Goal: Check status: Check status

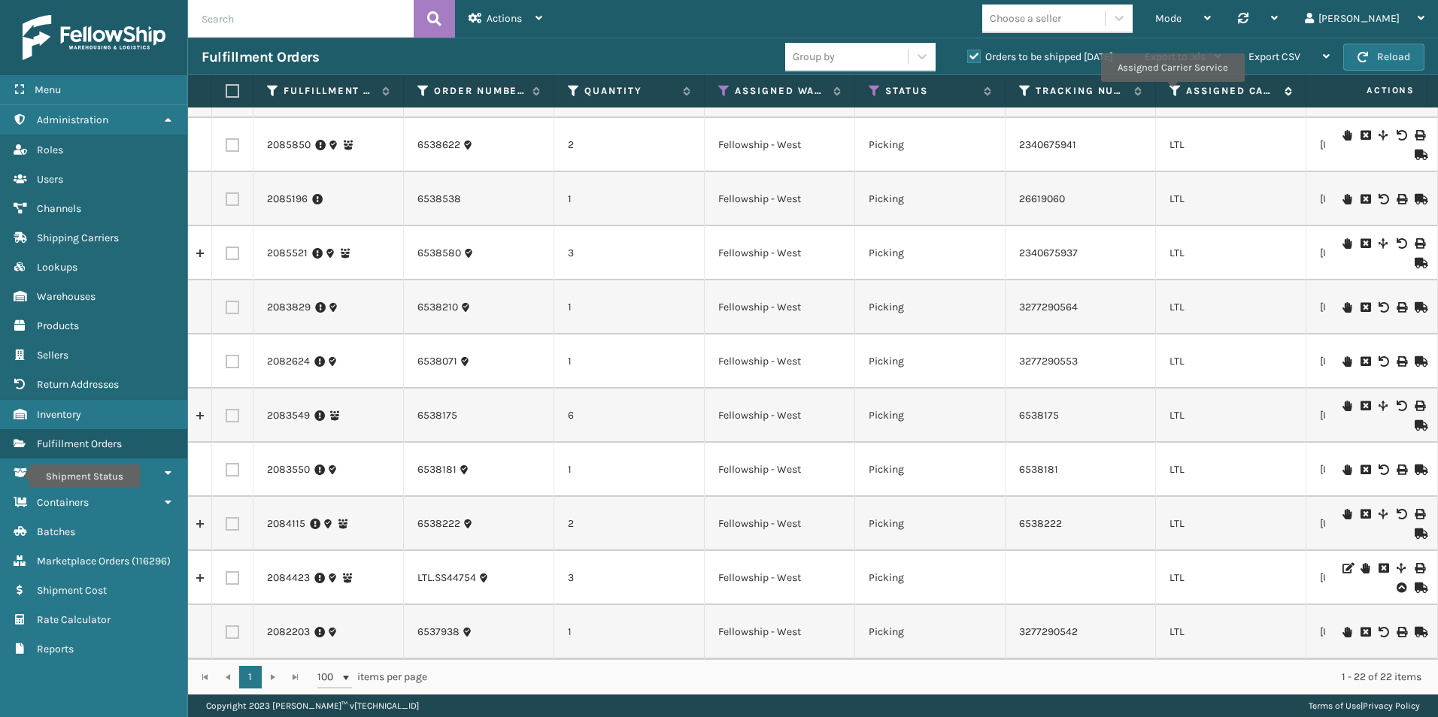
click at [1172, 92] on icon at bounding box center [1175, 91] width 12 height 14
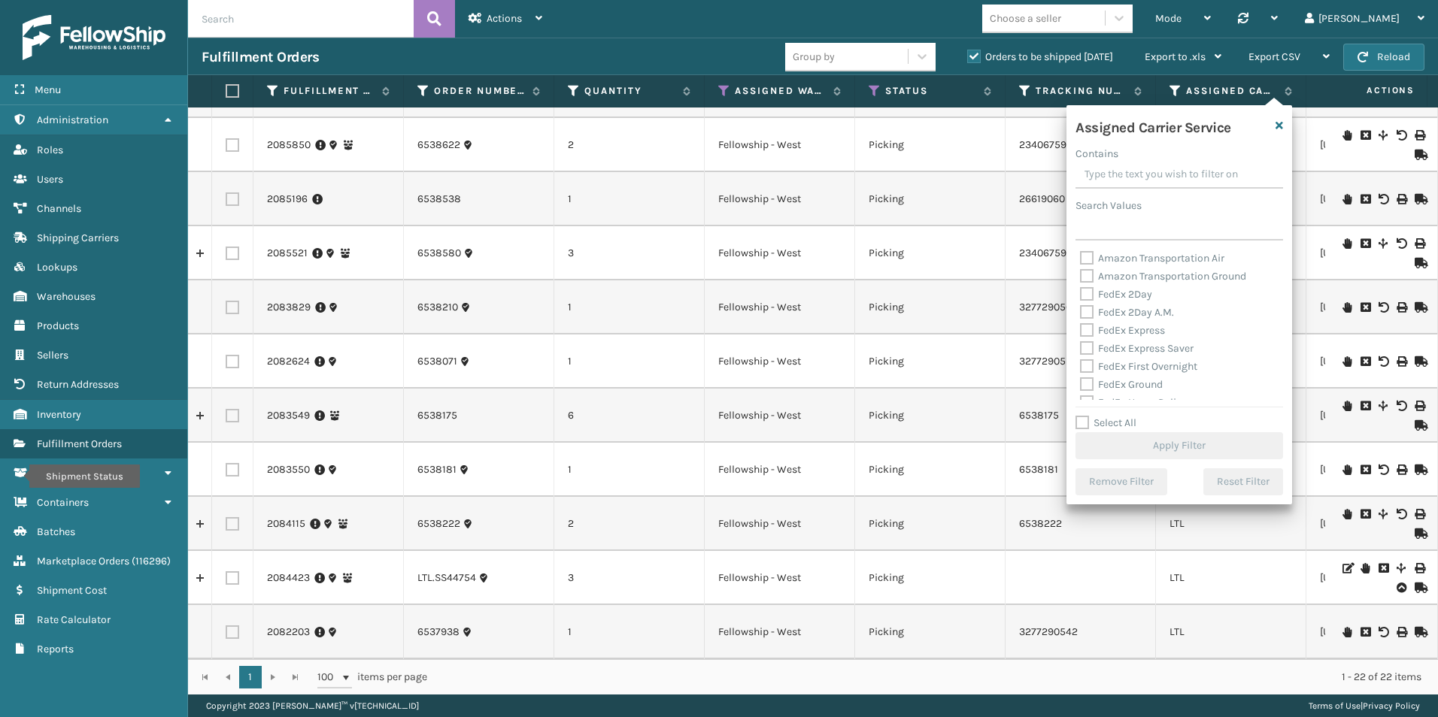
click at [1085, 422] on label "Select All" at bounding box center [1105, 423] width 61 height 13
click at [1085, 416] on input "Select All" at bounding box center [1188, 415] width 226 height 2
checkbox input "true"
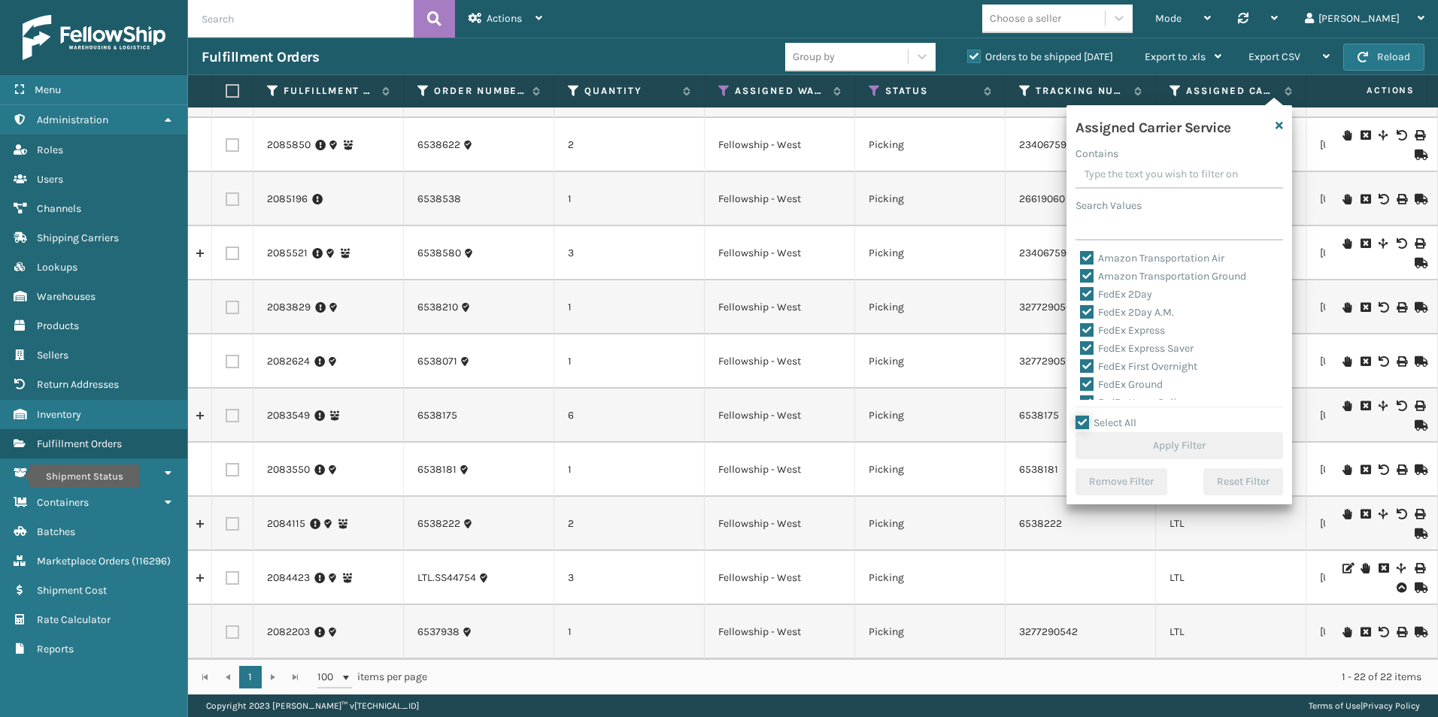
checkbox input "true"
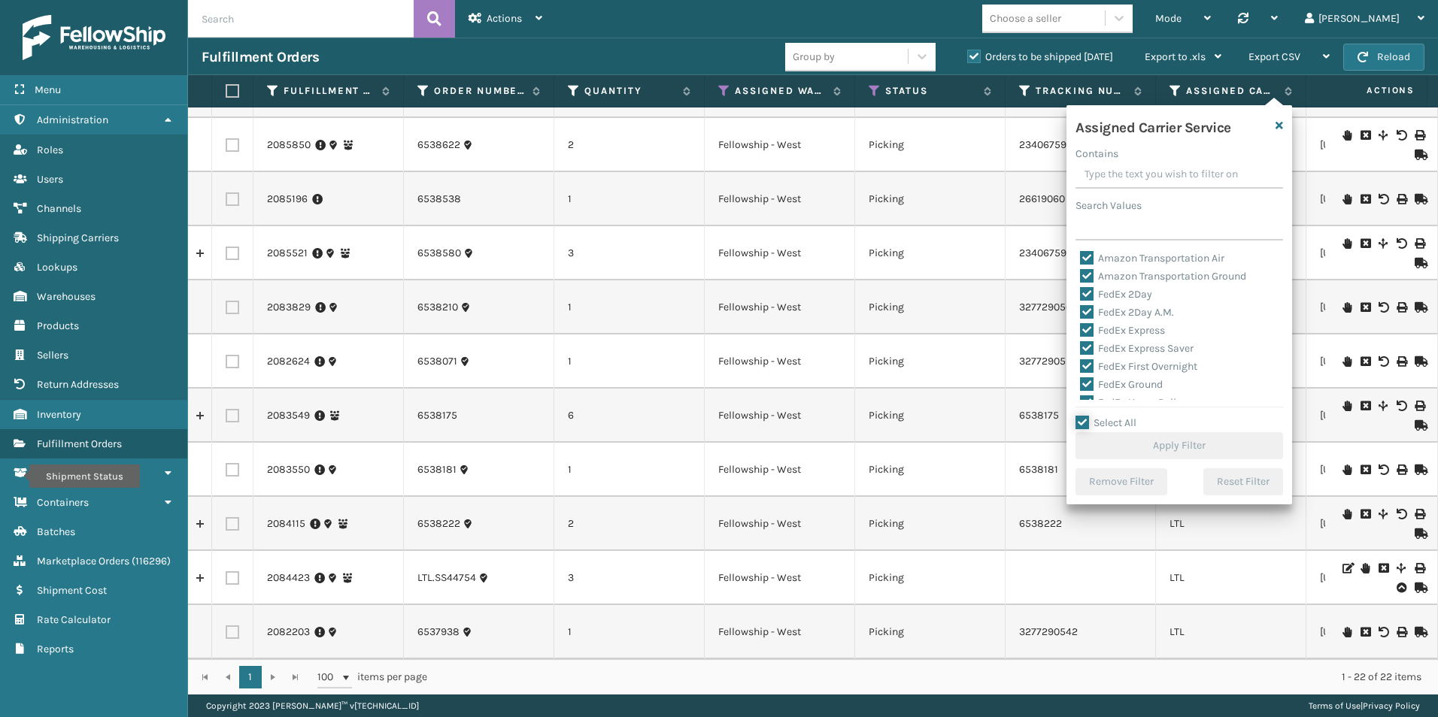
checkbox input "true"
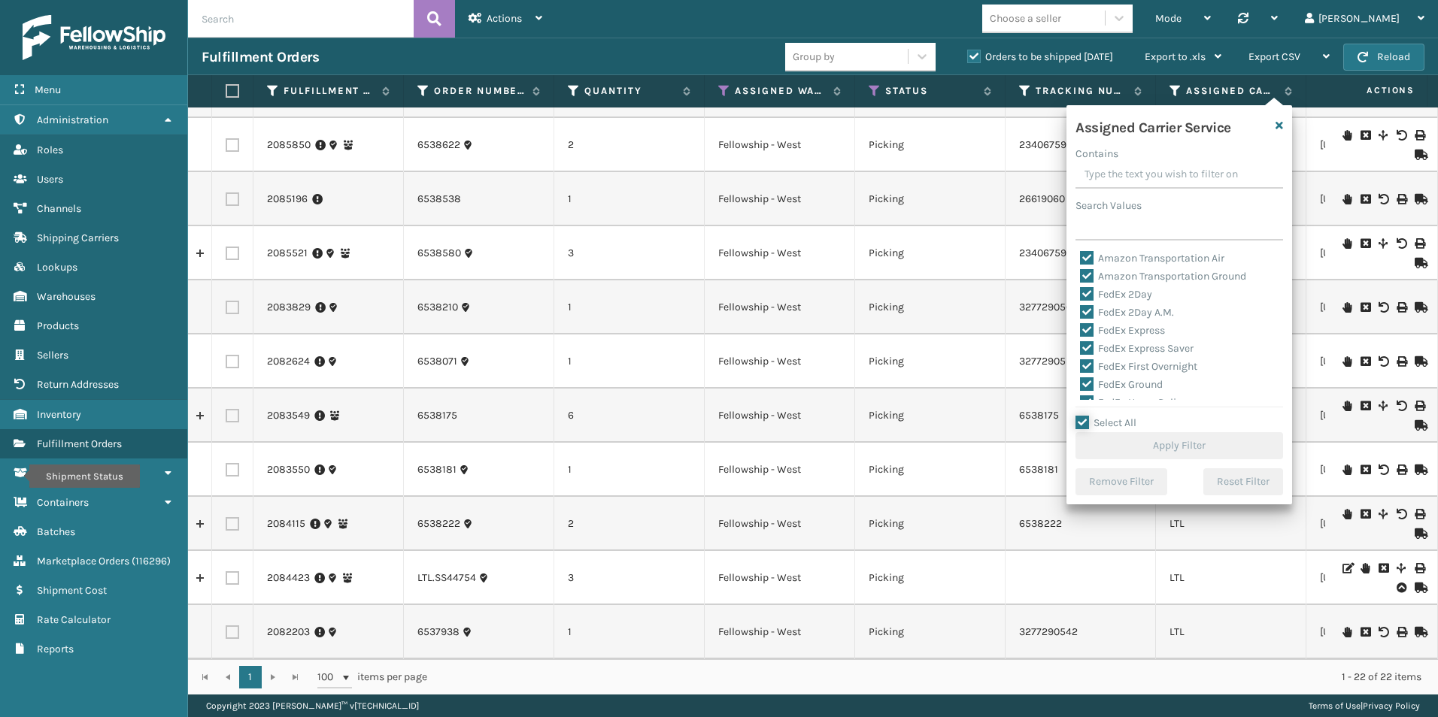
checkbox input "true"
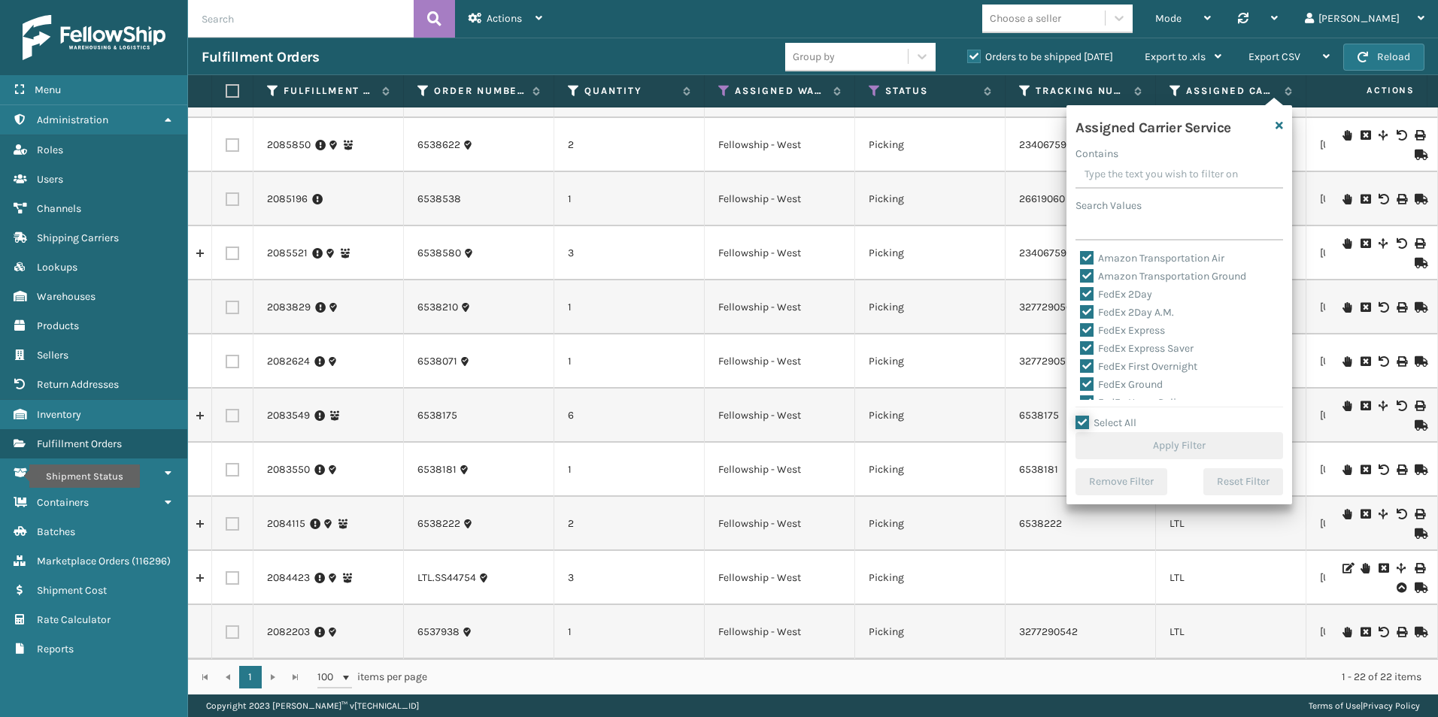
checkbox input "true"
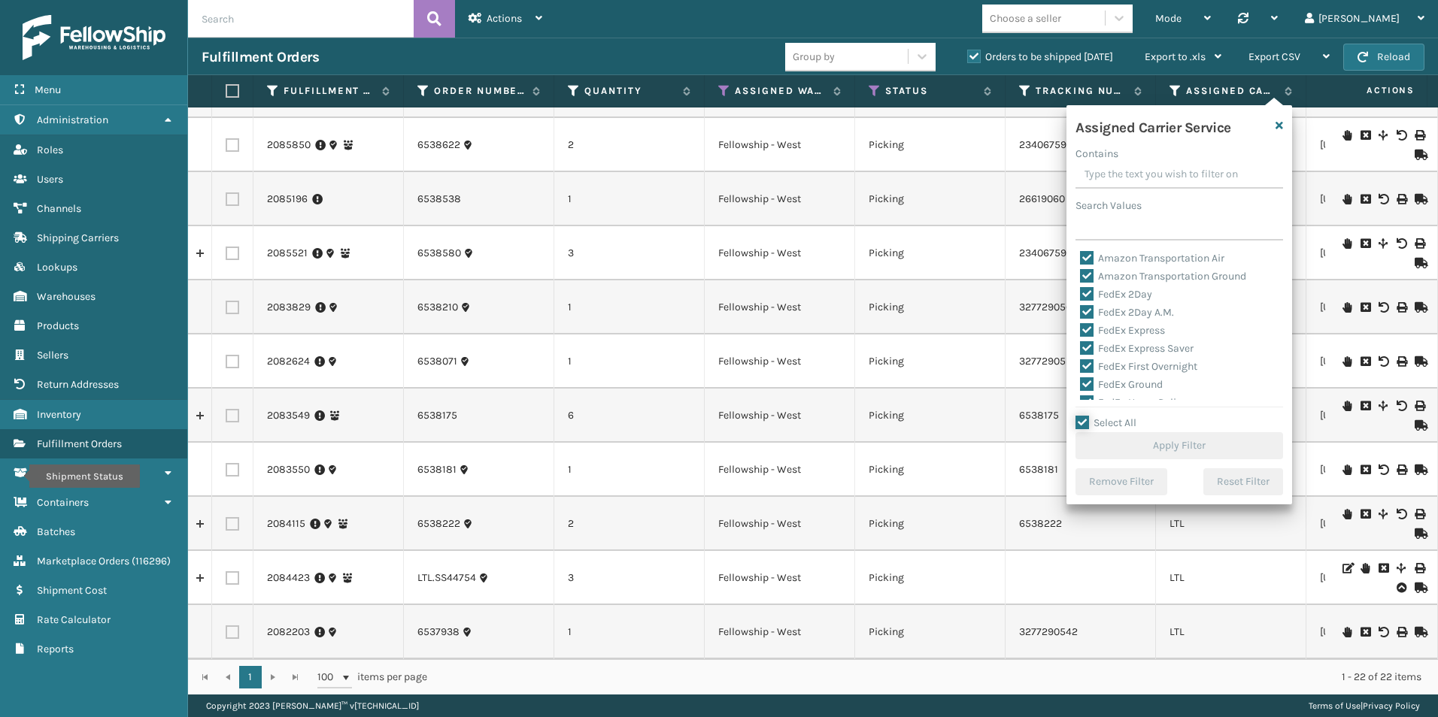
checkbox input "true"
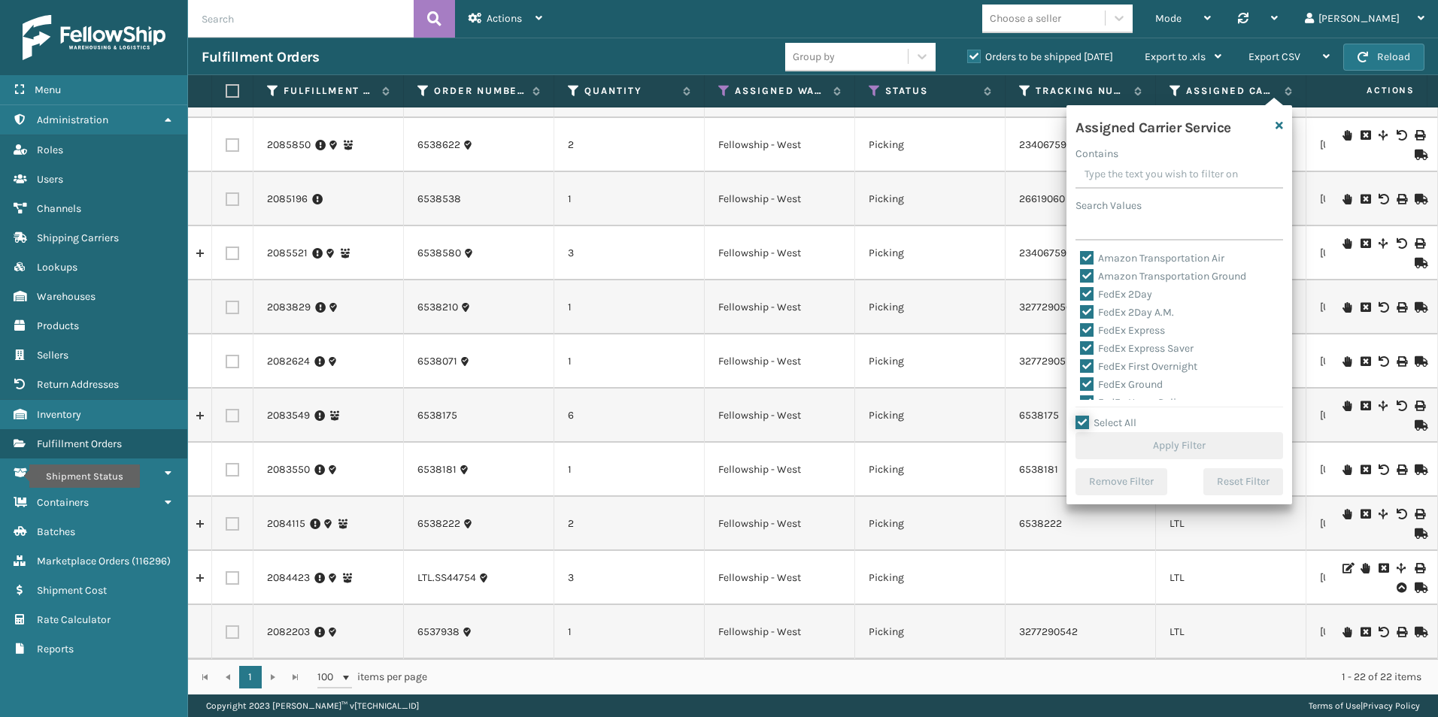
checkbox input "true"
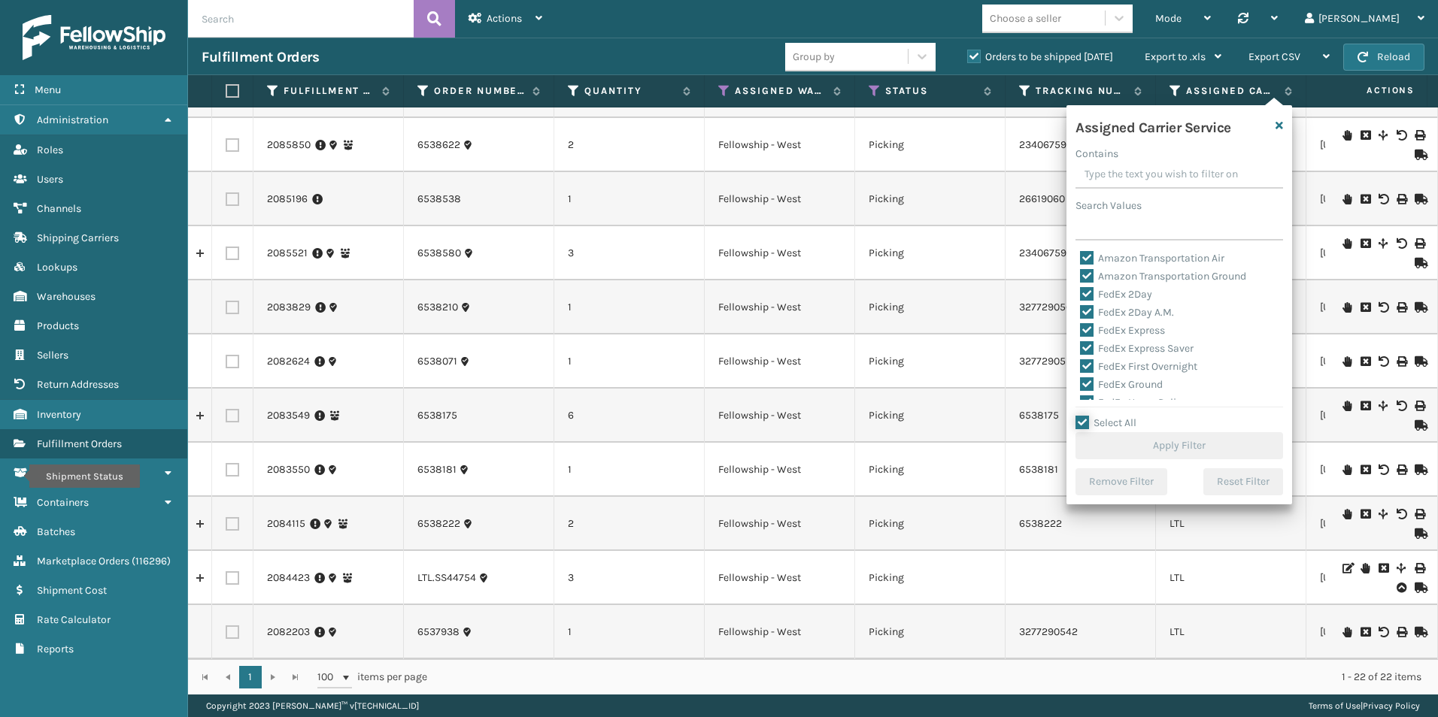
checkbox input "true"
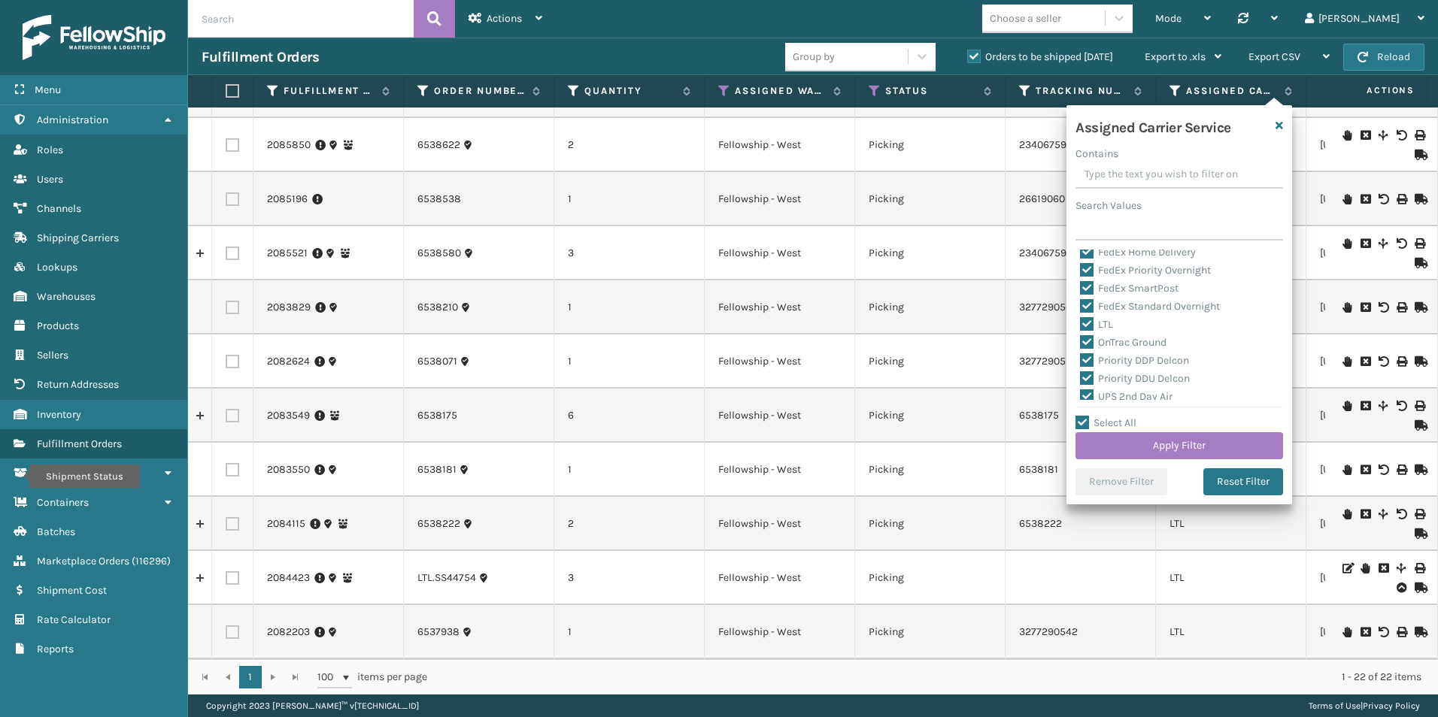
click at [1089, 320] on label "LTL" at bounding box center [1096, 324] width 33 height 13
click at [1081, 320] on input "LTL" at bounding box center [1080, 321] width 1 height 10
checkbox input "false"
click at [1168, 445] on button "Apply Filter" at bounding box center [1179, 445] width 208 height 27
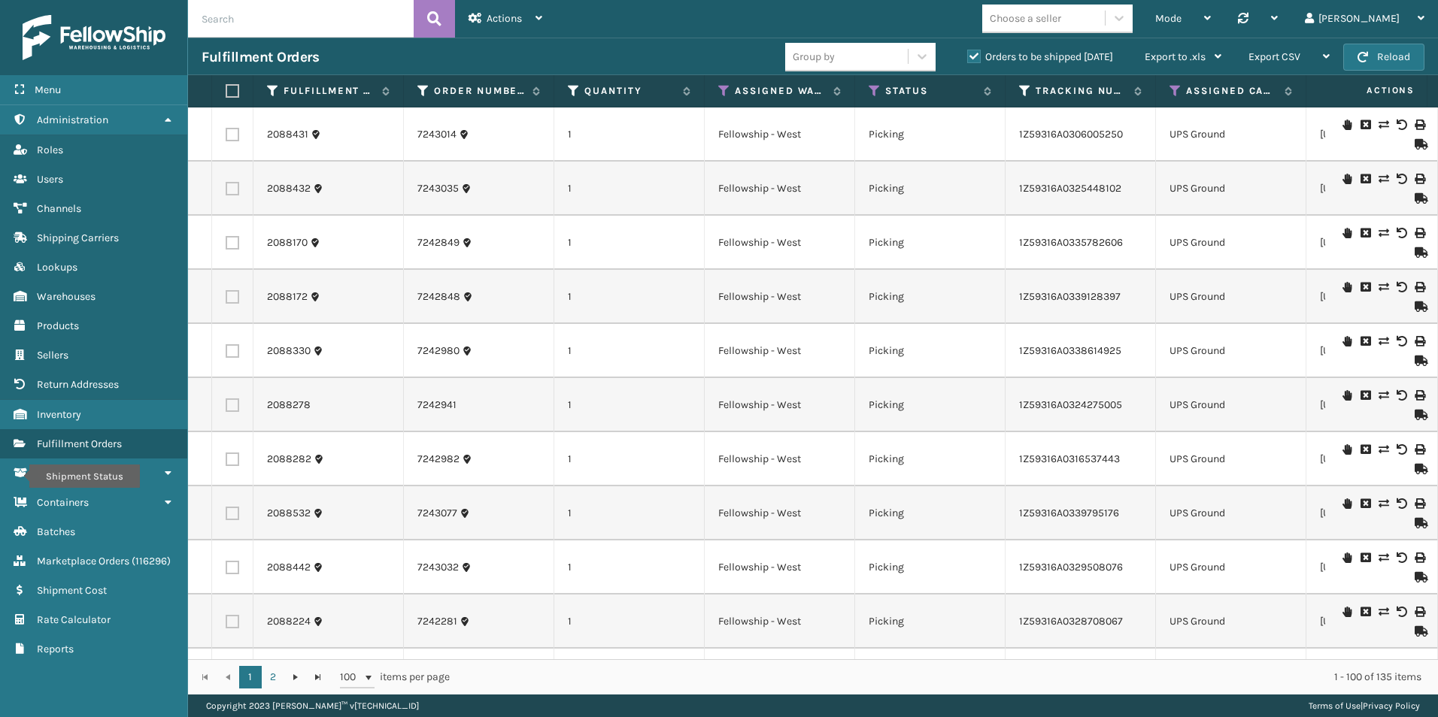
click at [637, 61] on div "Fulfillment Orders" at bounding box center [494, 57] width 584 height 18
click at [1402, 50] on button "Reload" at bounding box center [1383, 57] width 81 height 27
click at [1372, 59] on button "Reload" at bounding box center [1383, 57] width 81 height 27
click at [1376, 61] on button "Reload" at bounding box center [1383, 57] width 81 height 27
click at [1126, 21] on icon at bounding box center [1118, 18] width 15 height 15
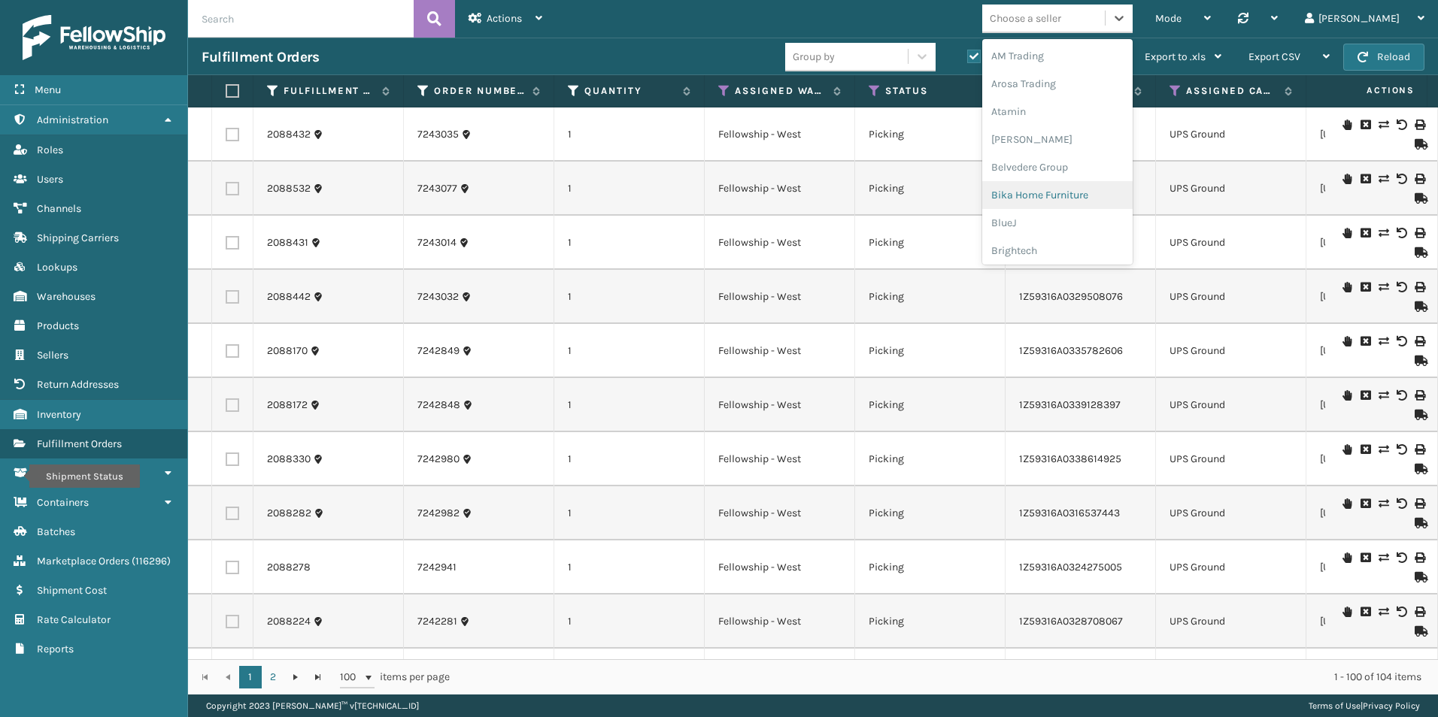
scroll to position [150, 0]
click at [1109, 190] on div "Dapper Supply" at bounding box center [1057, 184] width 150 height 28
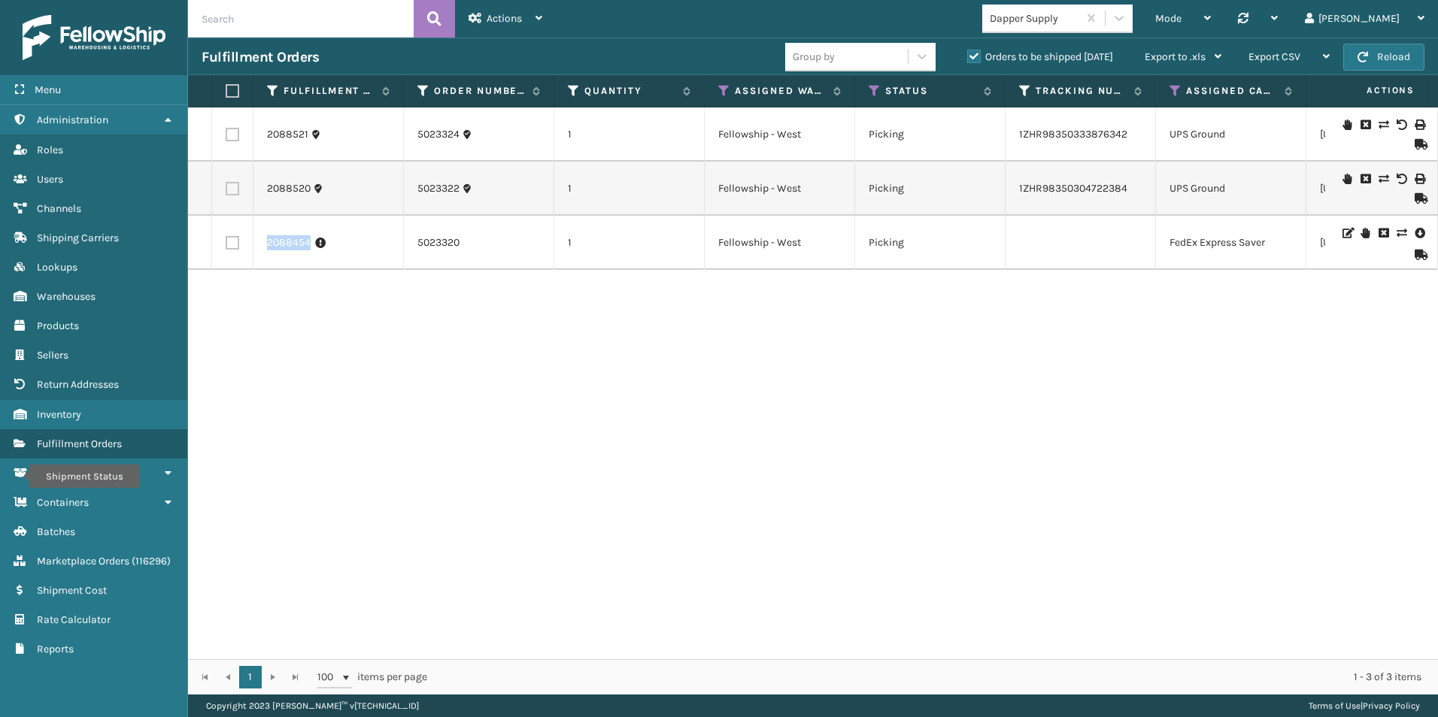
drag, startPoint x: 266, startPoint y: 245, endPoint x: 311, endPoint y: 244, distance: 44.4
click at [311, 244] on td "2088454" at bounding box center [328, 243] width 150 height 54
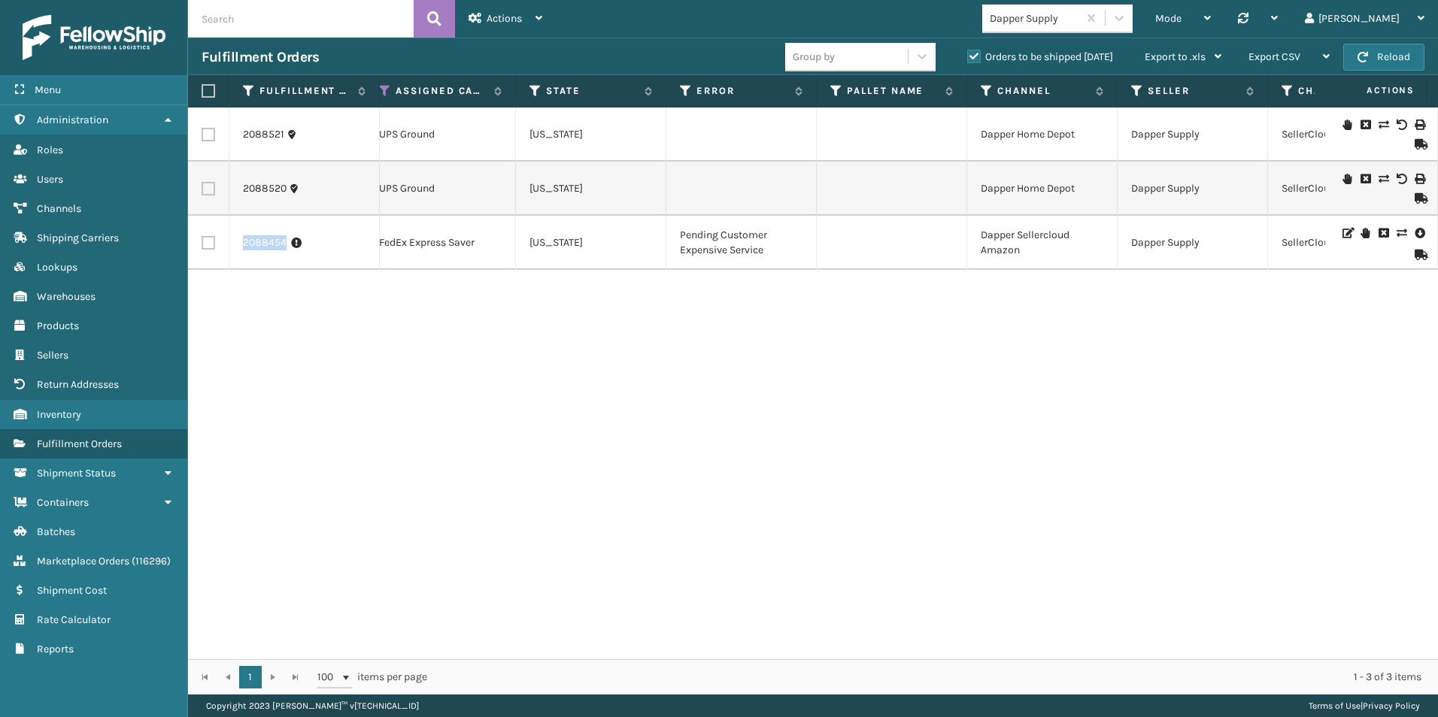
scroll to position [0, 893]
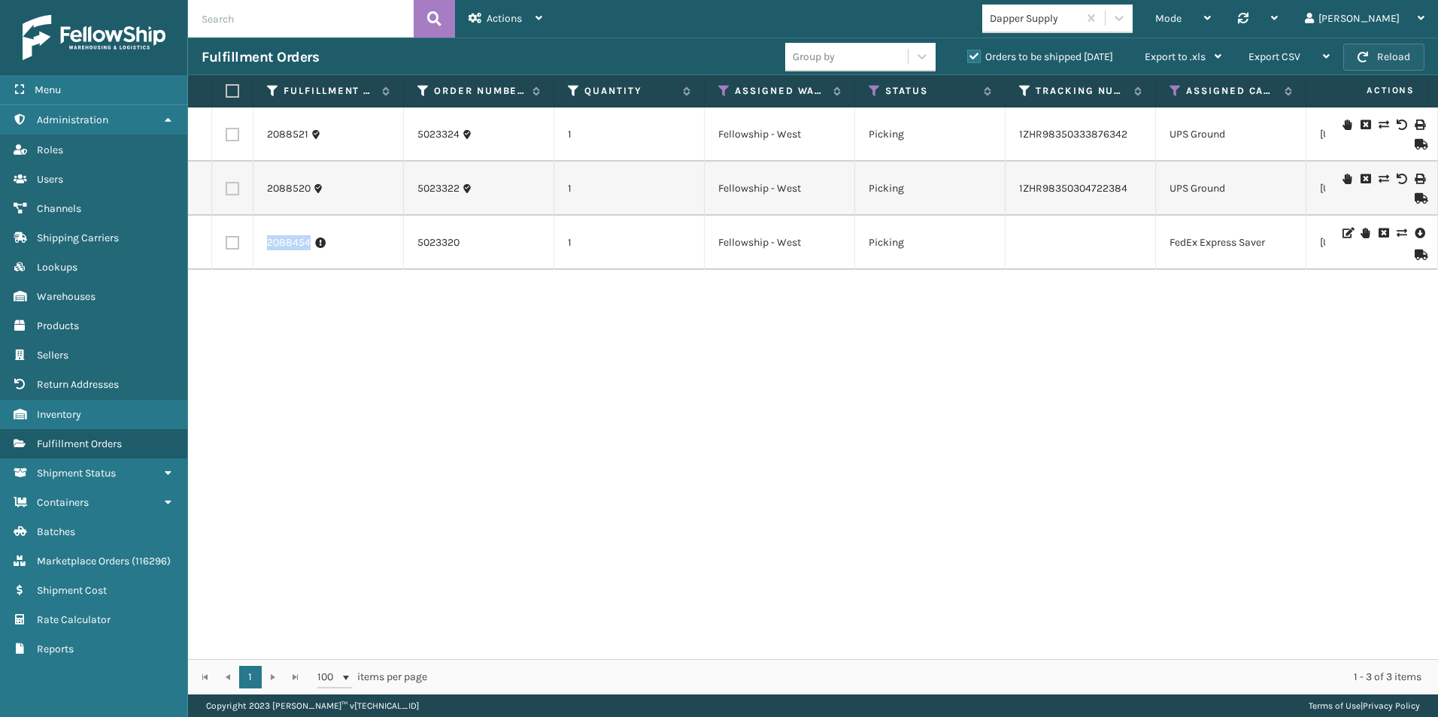
click at [1383, 59] on button "Reload" at bounding box center [1383, 57] width 81 height 27
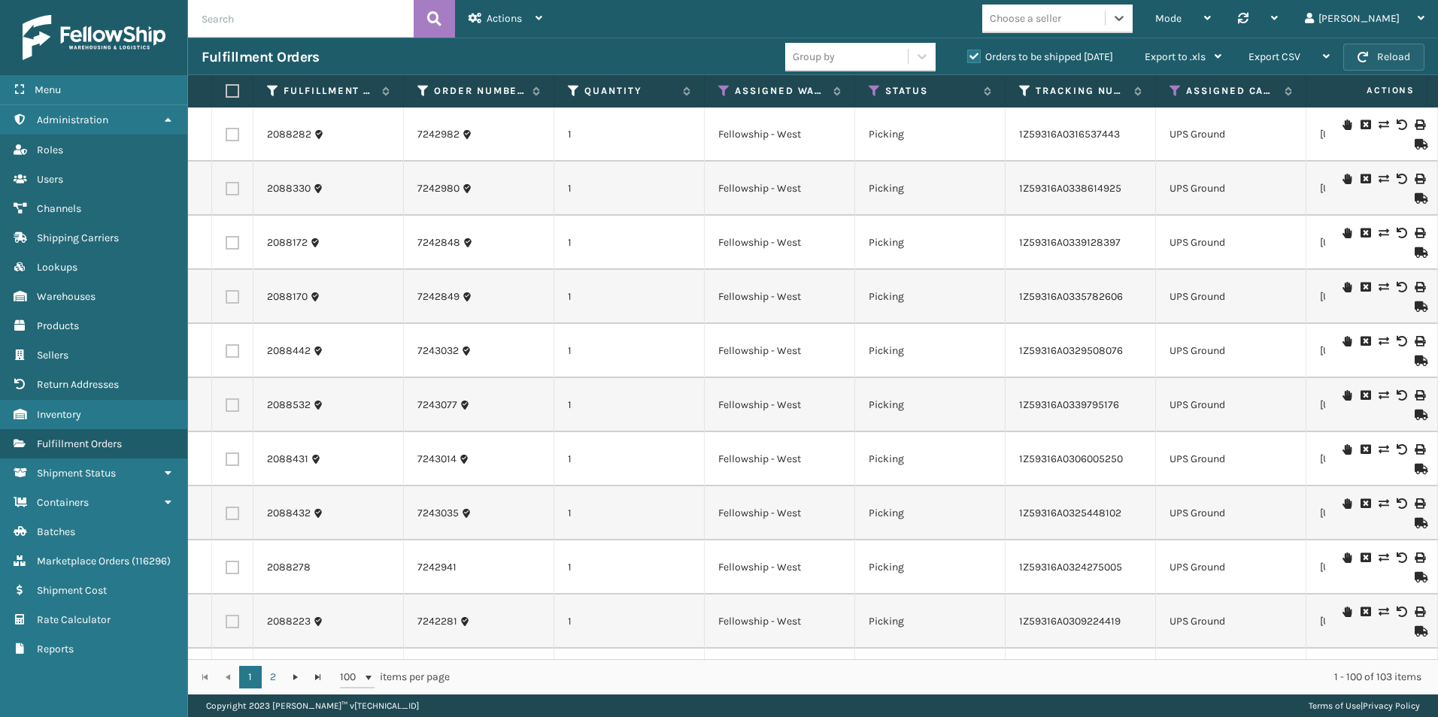
click at [1390, 61] on button "Reload" at bounding box center [1383, 57] width 81 height 27
